Goal: Task Accomplishment & Management: Manage account settings

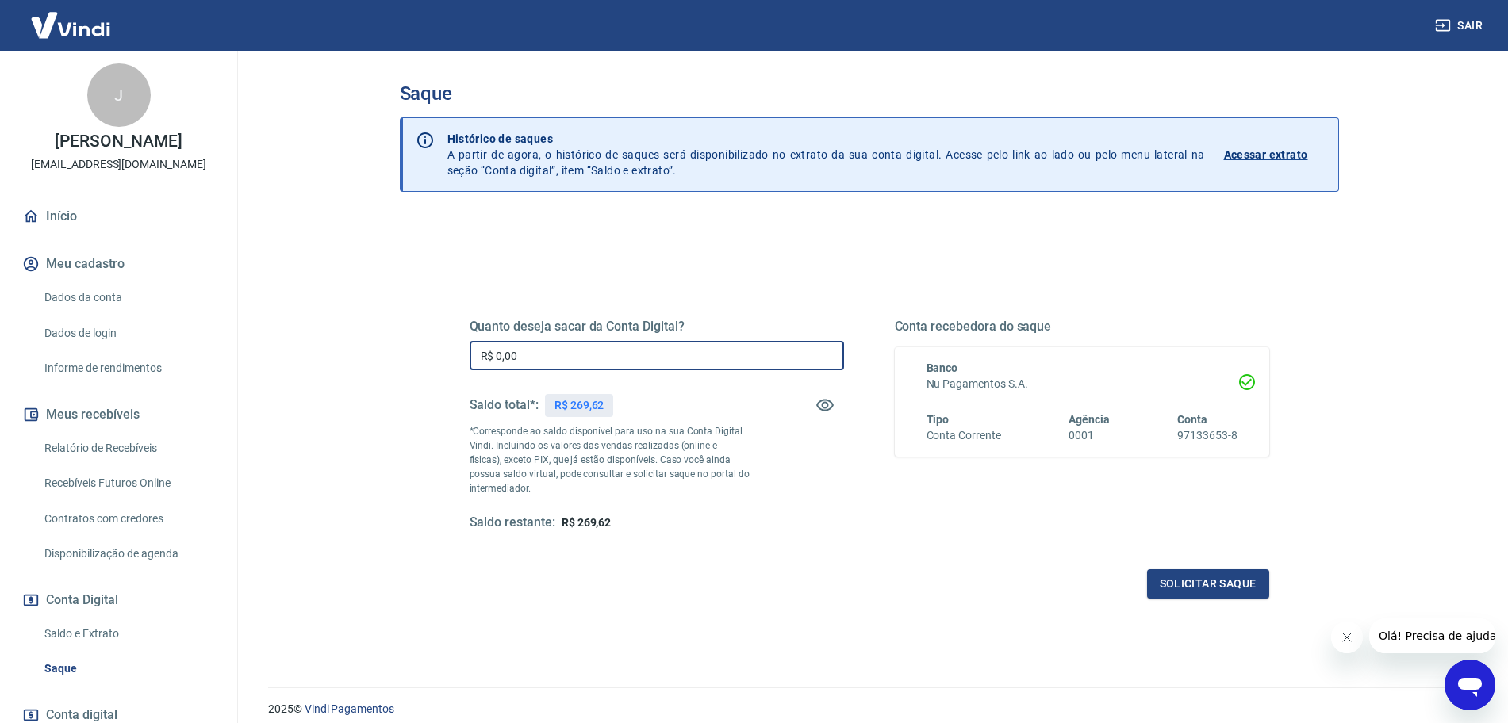
click at [754, 345] on input "R$ 0,00" at bounding box center [657, 355] width 374 height 29
type input "R$ 269,62"
click at [1174, 565] on div "Quanto deseja sacar da Conta Digital? R$ 269,62 ​ Saldo total*: R$ 269,62 *Corr…" at bounding box center [870, 440] width 800 height 318
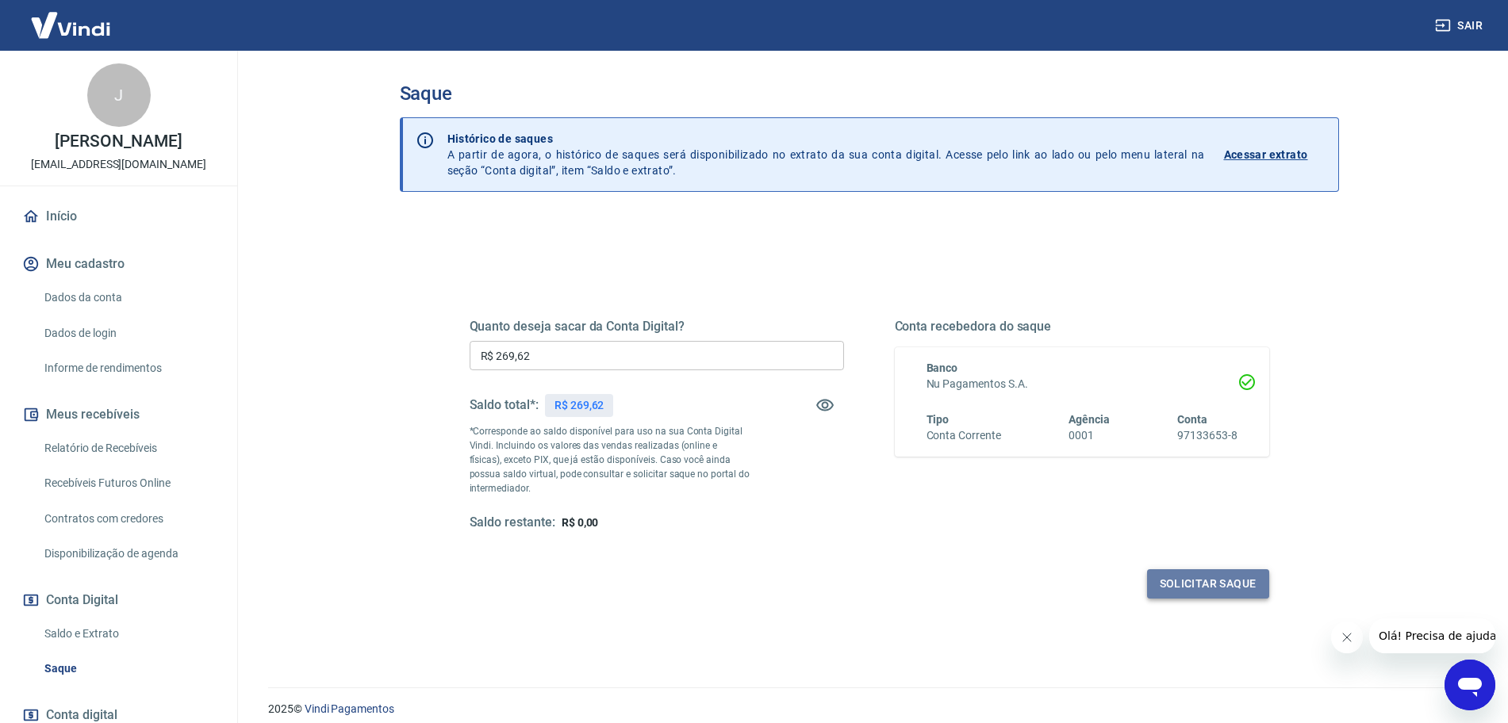
click at [1179, 585] on button "Solicitar saque" at bounding box center [1208, 584] width 122 height 29
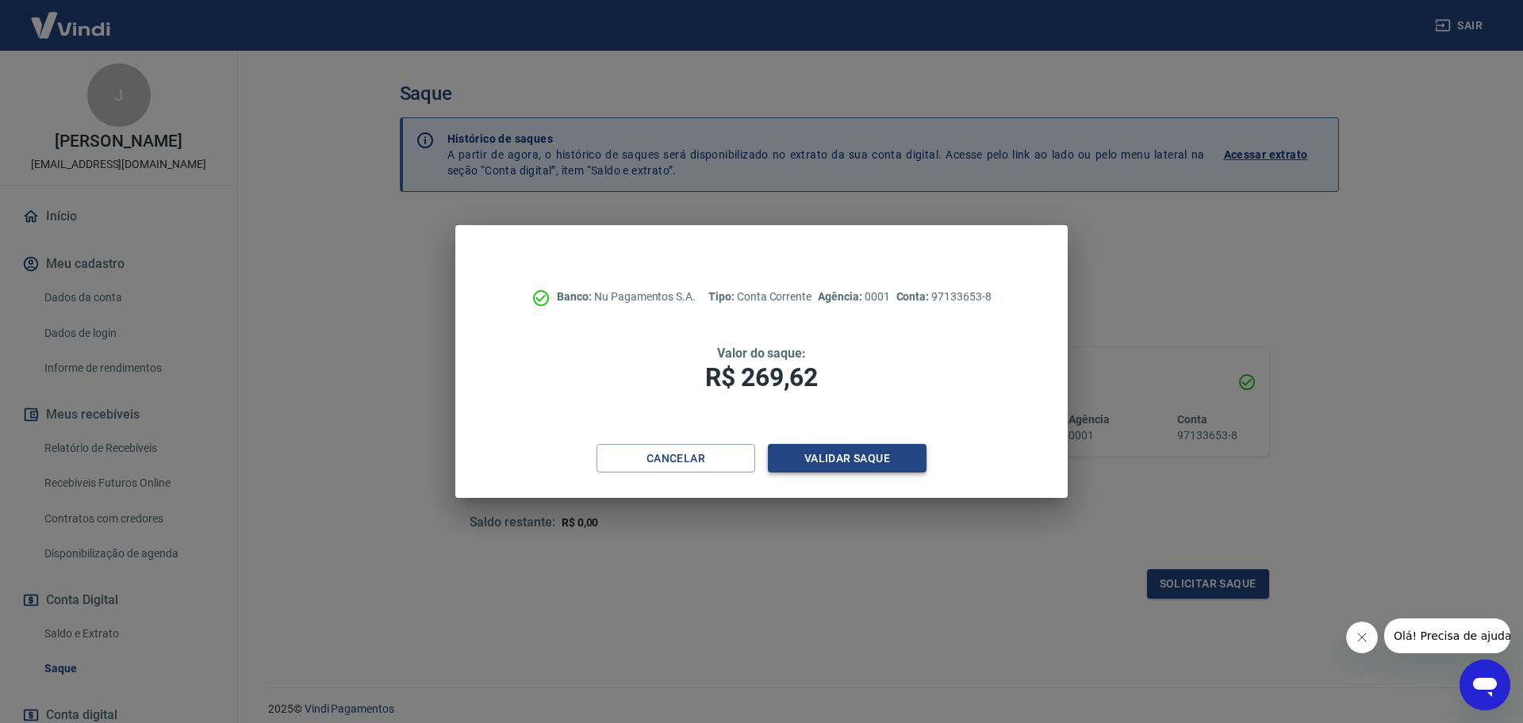
click at [870, 459] on button "Validar saque" at bounding box center [847, 458] width 159 height 29
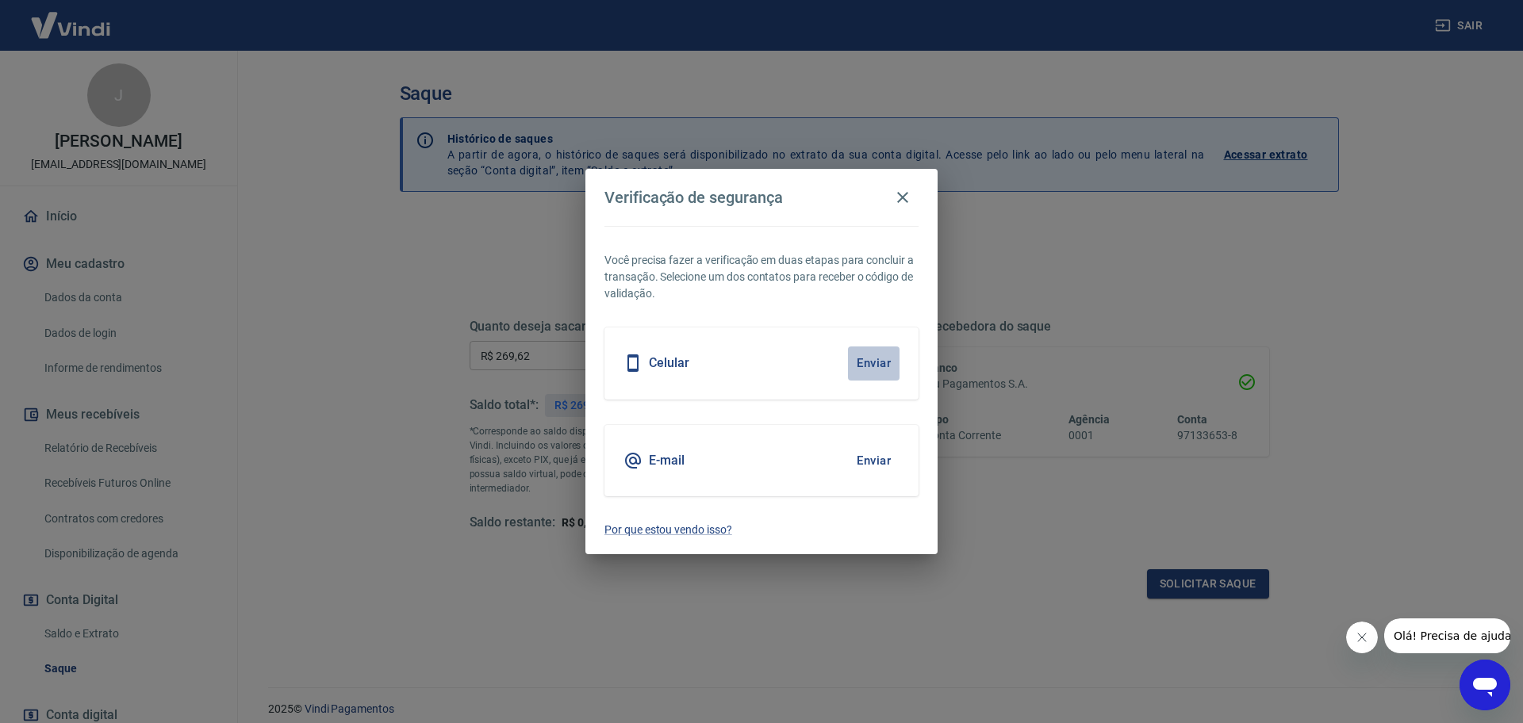
click at [869, 360] on button "Enviar" at bounding box center [874, 363] width 52 height 33
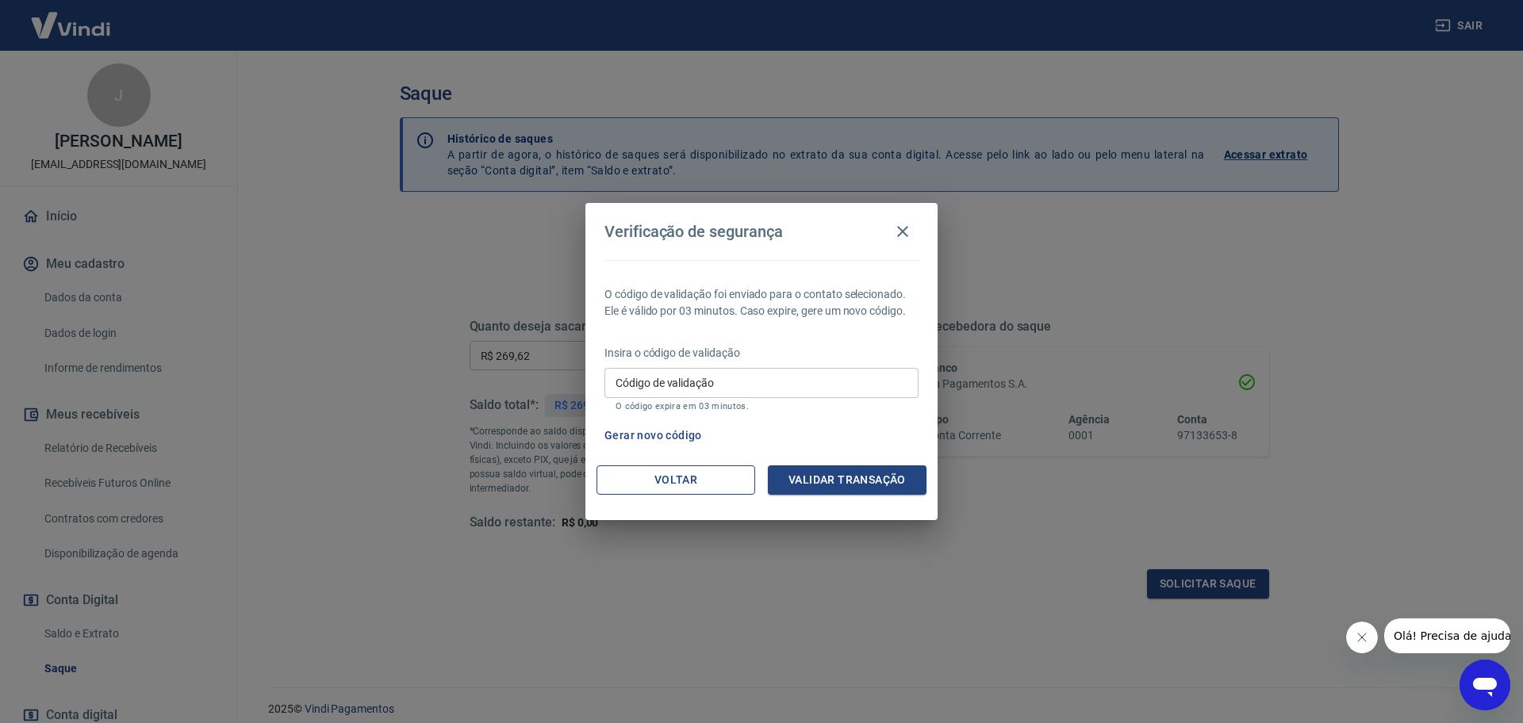
click at [700, 474] on button "Voltar" at bounding box center [675, 480] width 159 height 29
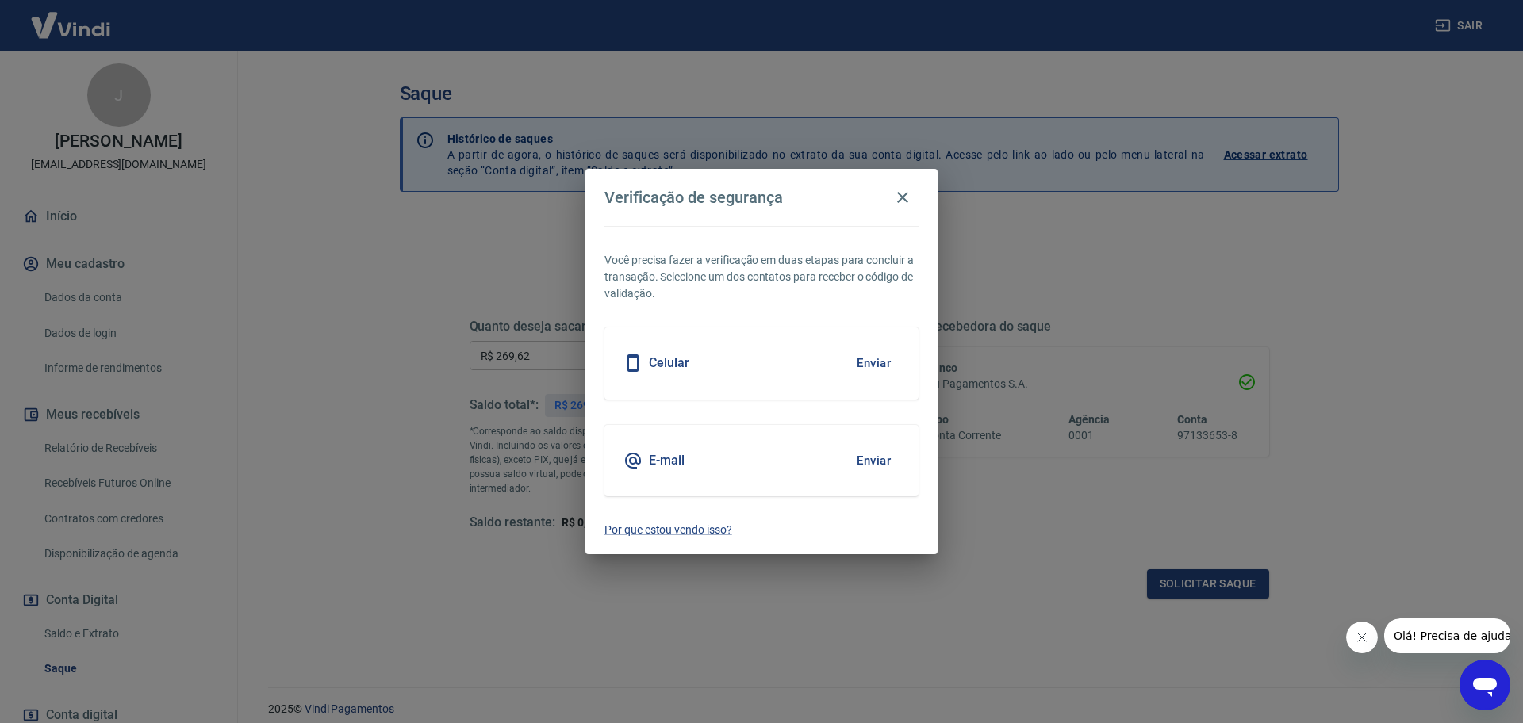
click at [706, 458] on div "E-mail Enviar" at bounding box center [761, 460] width 314 height 71
click at [881, 458] on button "Enviar" at bounding box center [874, 460] width 52 height 33
click at [876, 465] on button "Enviar" at bounding box center [874, 460] width 52 height 33
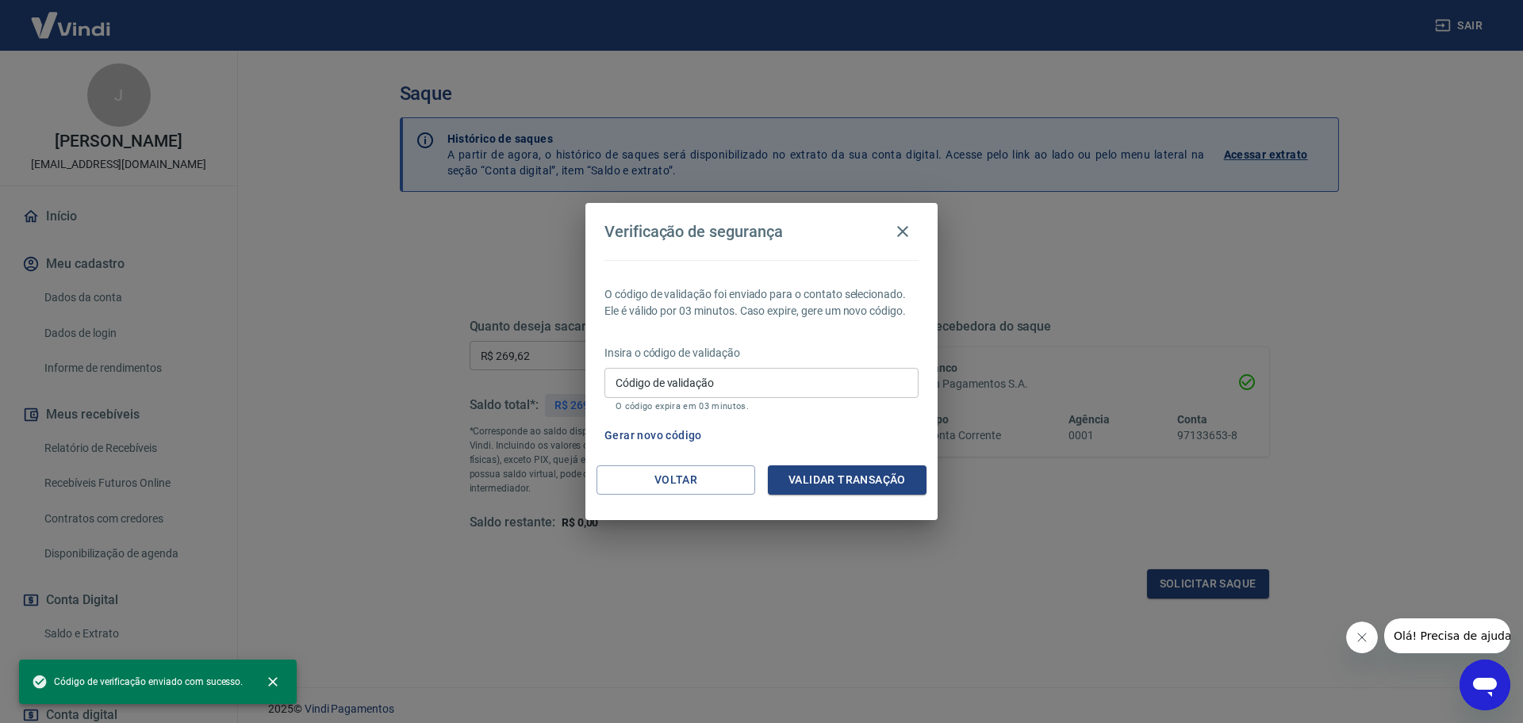
click at [781, 394] on input "Código de validação" at bounding box center [761, 382] width 314 height 29
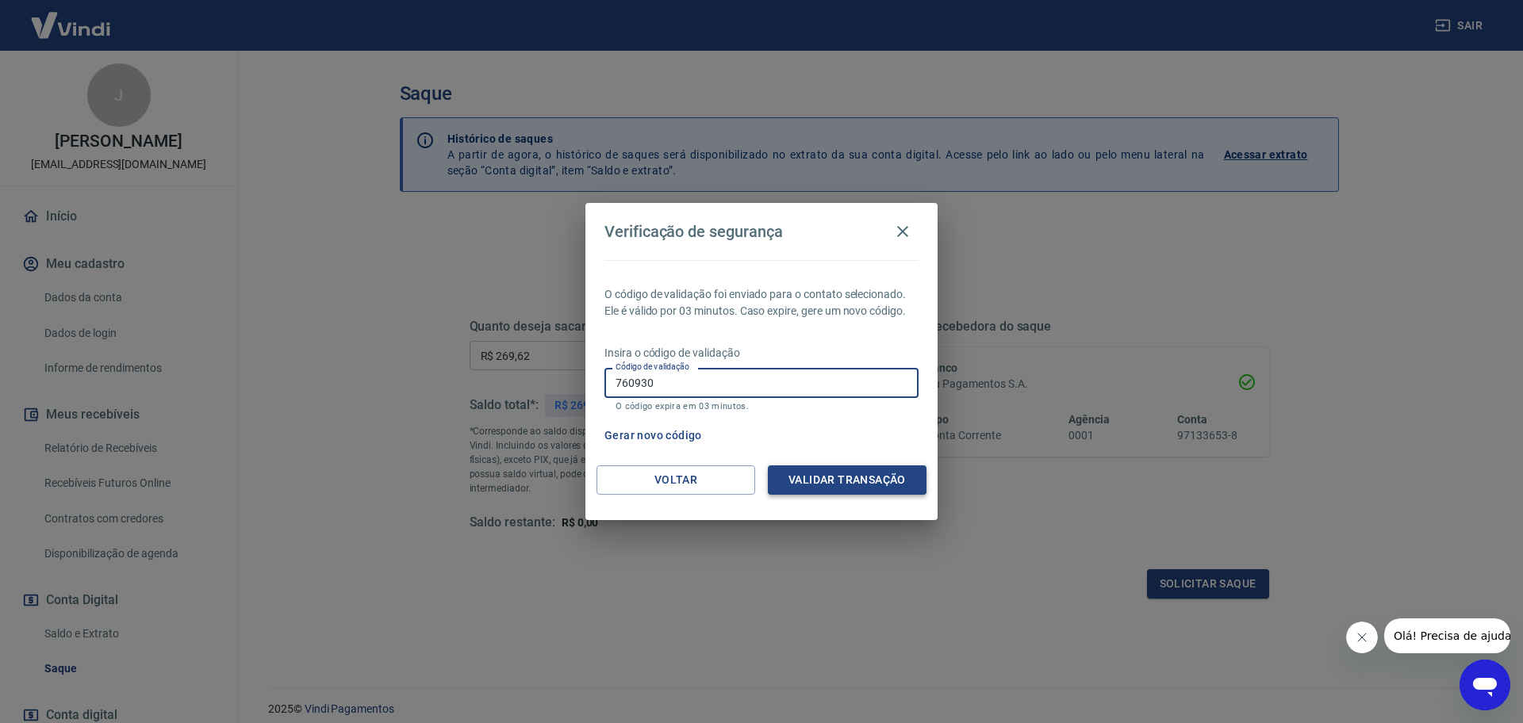
type input "760930"
click at [809, 471] on button "Validar transação" at bounding box center [847, 480] width 159 height 29
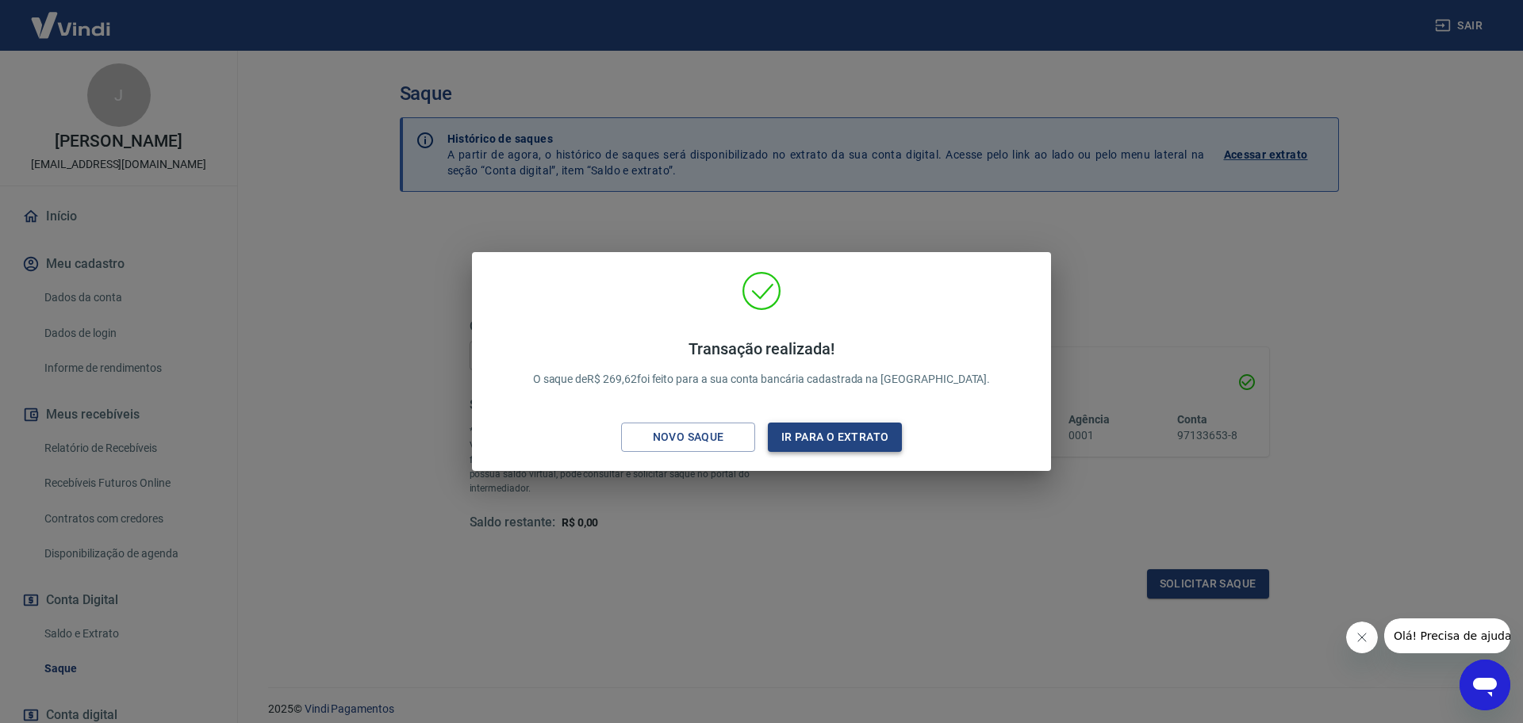
click at [850, 442] on button "Ir para o extrato" at bounding box center [835, 437] width 134 height 29
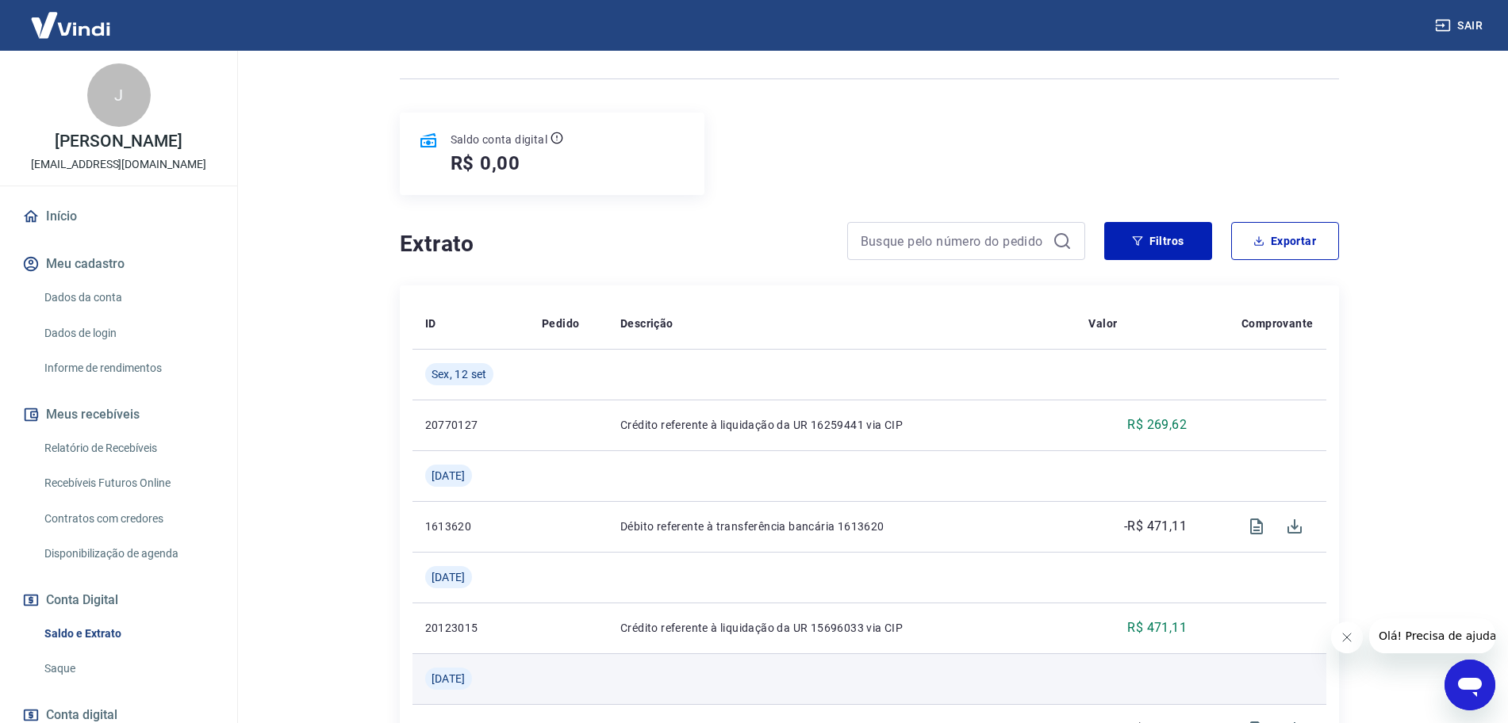
scroll to position [297, 0]
